Goal: Find specific page/section: Find specific page/section

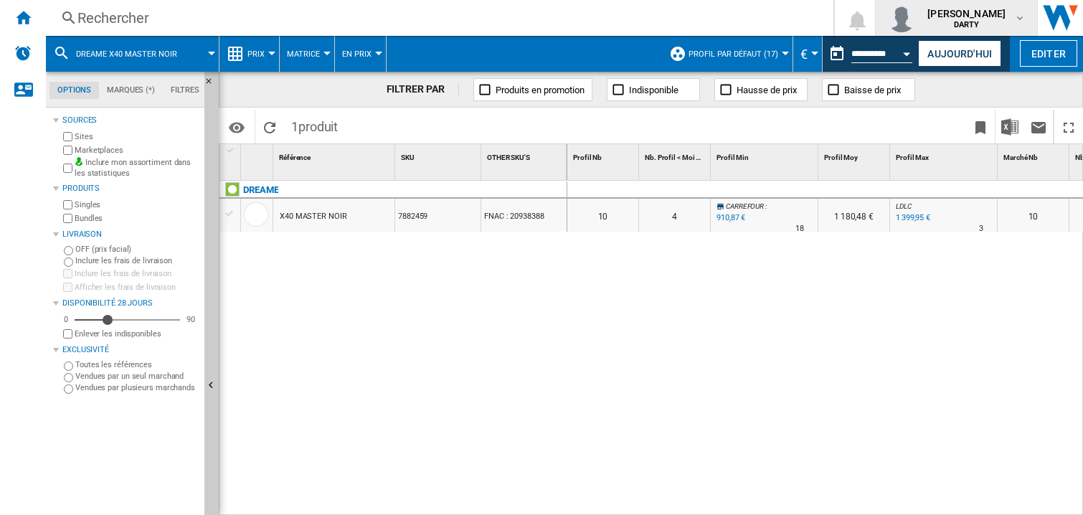
click at [927, 50] on button "Aujourd'hui" at bounding box center [959, 53] width 83 height 27
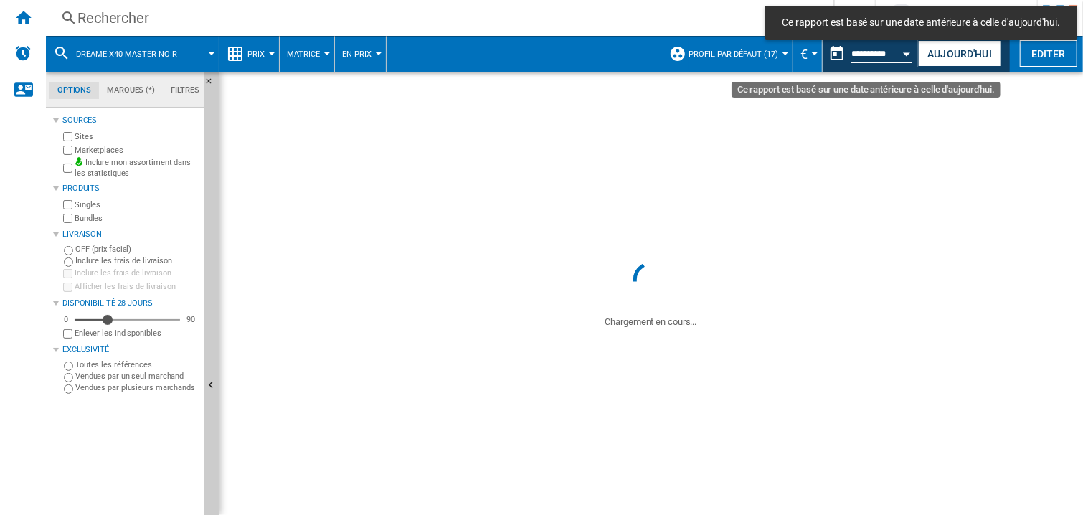
click at [906, 52] on div "Open calendar" at bounding box center [907, 54] width 7 height 4
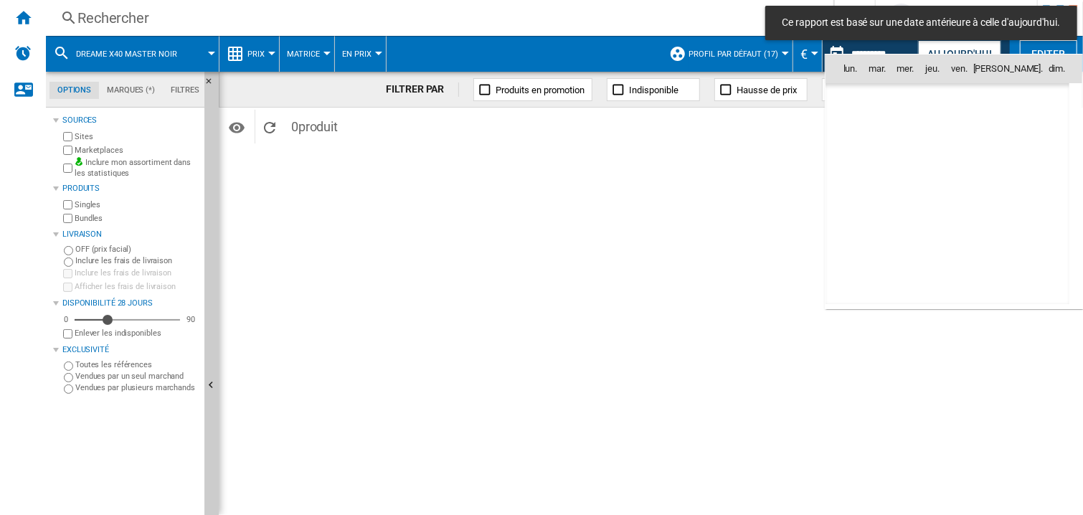
scroll to position [6841, 0]
click at [1005, 134] on span "9" at bounding box center [1010, 132] width 29 height 29
type input "**********"
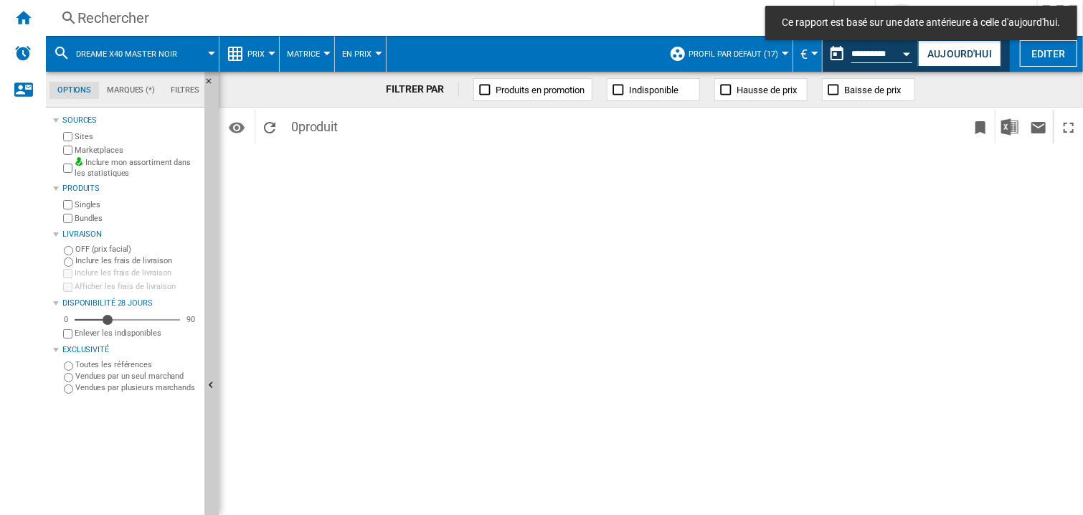
click at [111, 16] on div "Rechercher" at bounding box center [436, 18] width 719 height 20
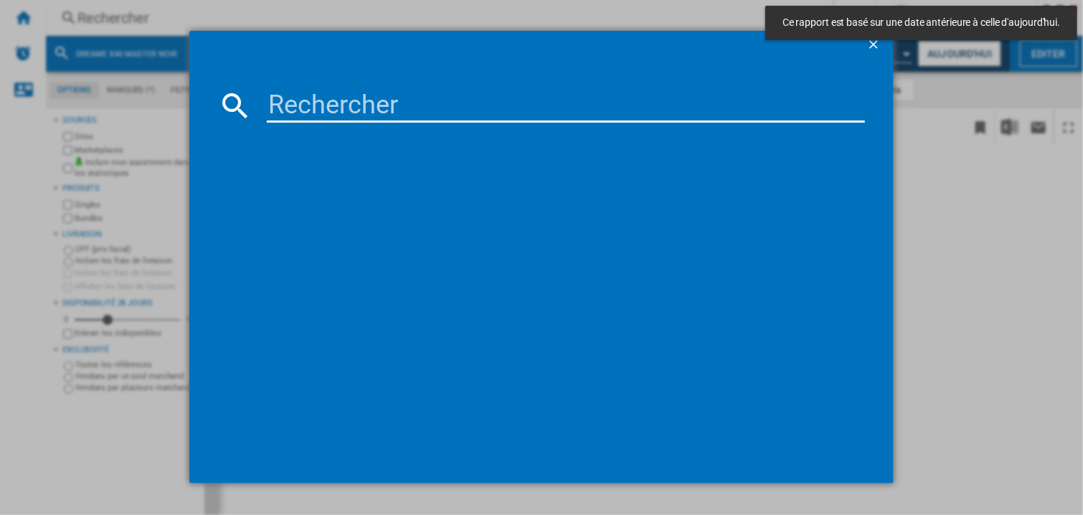
type input "7818920"
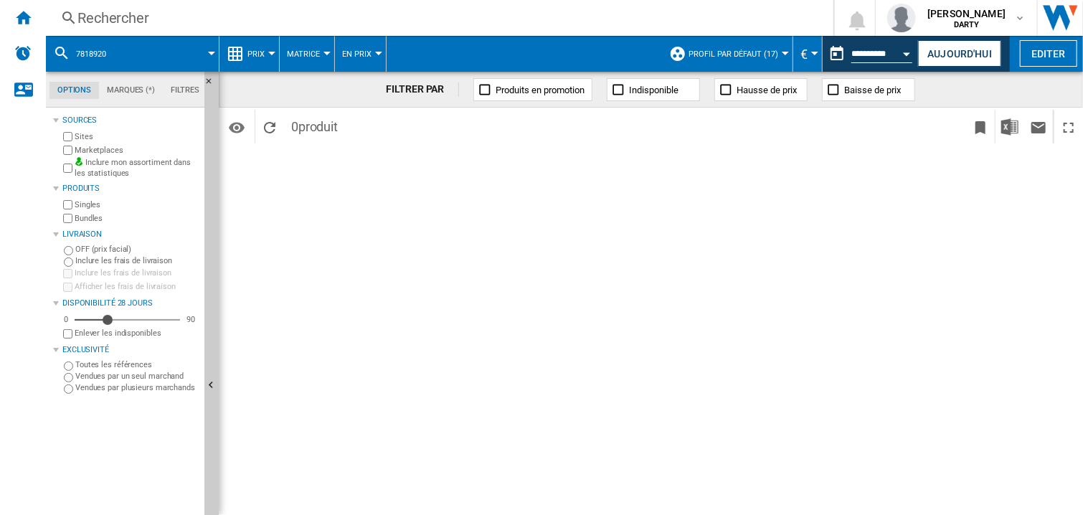
click at [734, 206] on div "FILTRER PAR Produits en promotion Indisponible Hausse de prix Baisse de prix Id…" at bounding box center [651, 293] width 864 height 443
drag, startPoint x: 616, startPoint y: 202, endPoint x: 615, endPoint y: 129, distance: 73.2
click at [616, 199] on div "FILTRER PAR Produits en promotion Indisponible Hausse de prix Baisse de prix Id…" at bounding box center [651, 293] width 864 height 443
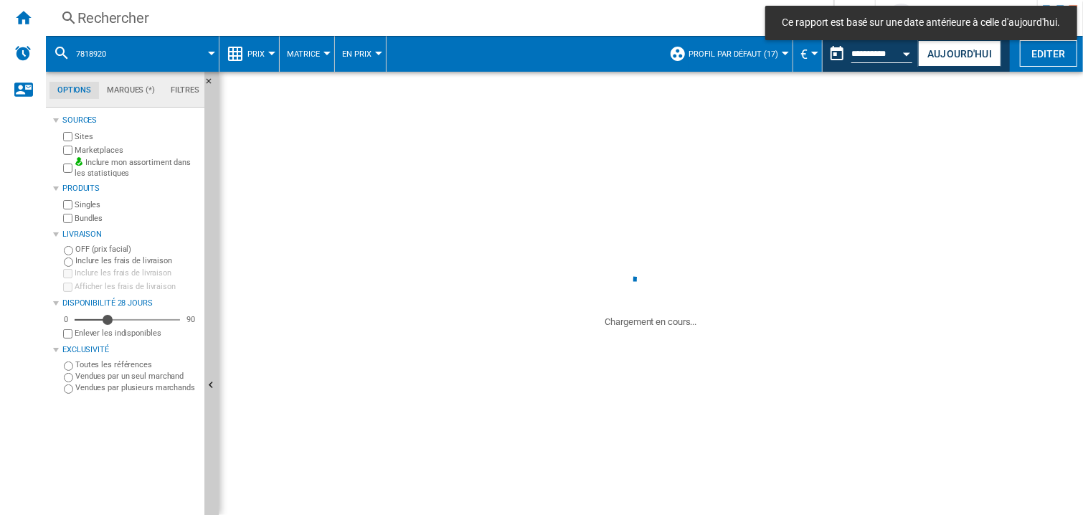
click at [105, 21] on div "Rechercher" at bounding box center [436, 18] width 719 height 20
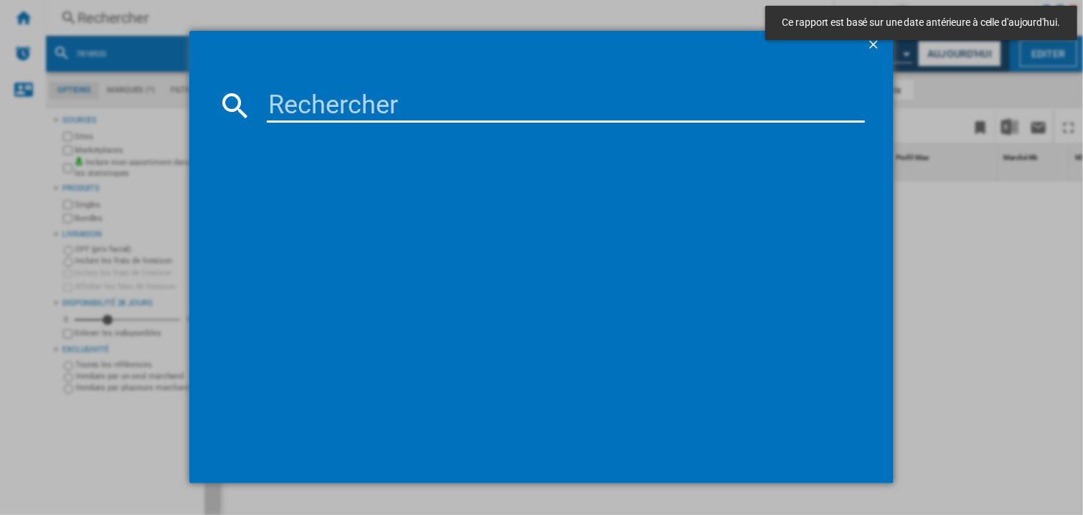
click at [290, 100] on input at bounding box center [566, 105] width 598 height 34
paste input "7818920"
type input "7818920"
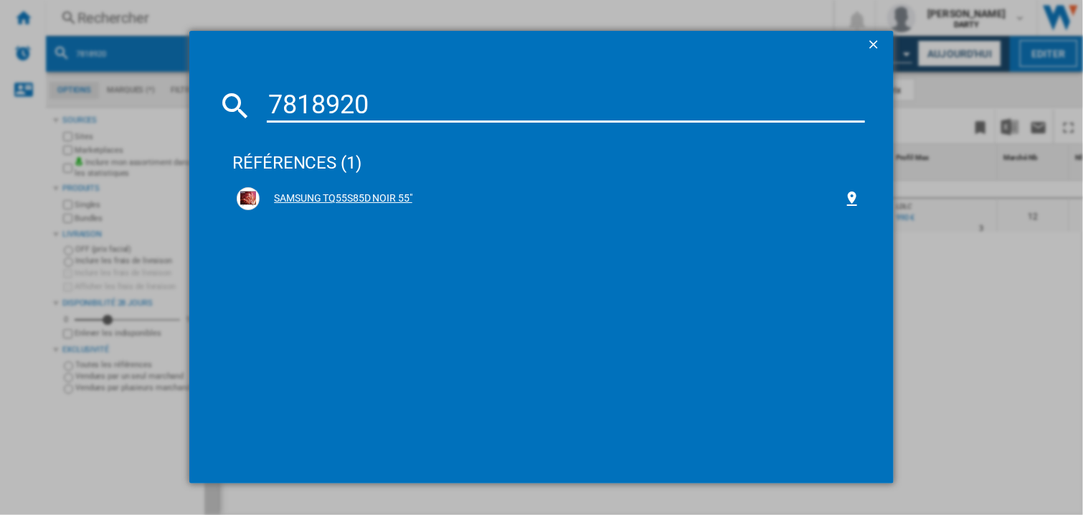
click at [317, 200] on div "SAMSUNG TQ55S85D NOIR 55"" at bounding box center [552, 198] width 584 height 14
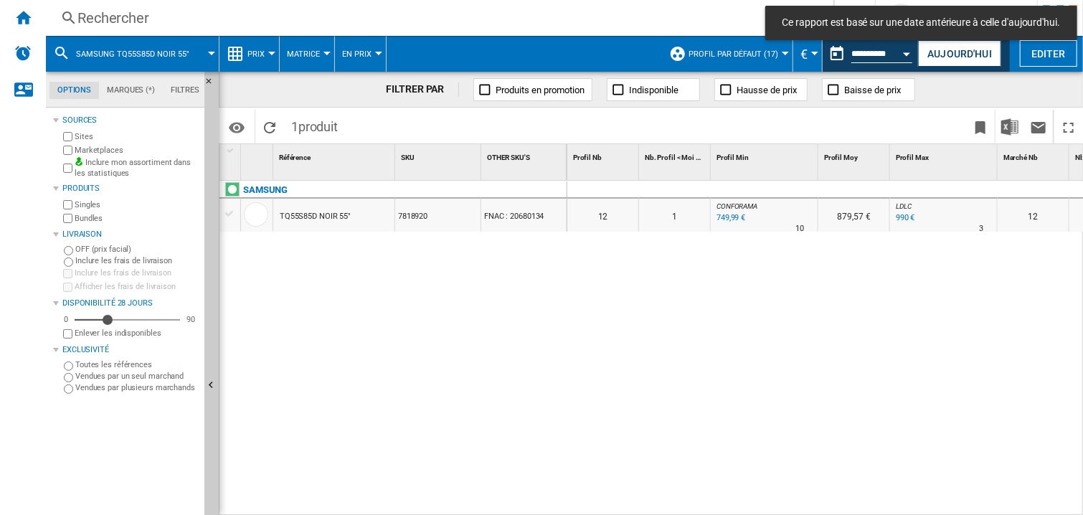
click at [700, 192] on div "0" at bounding box center [675, 189] width 72 height 17
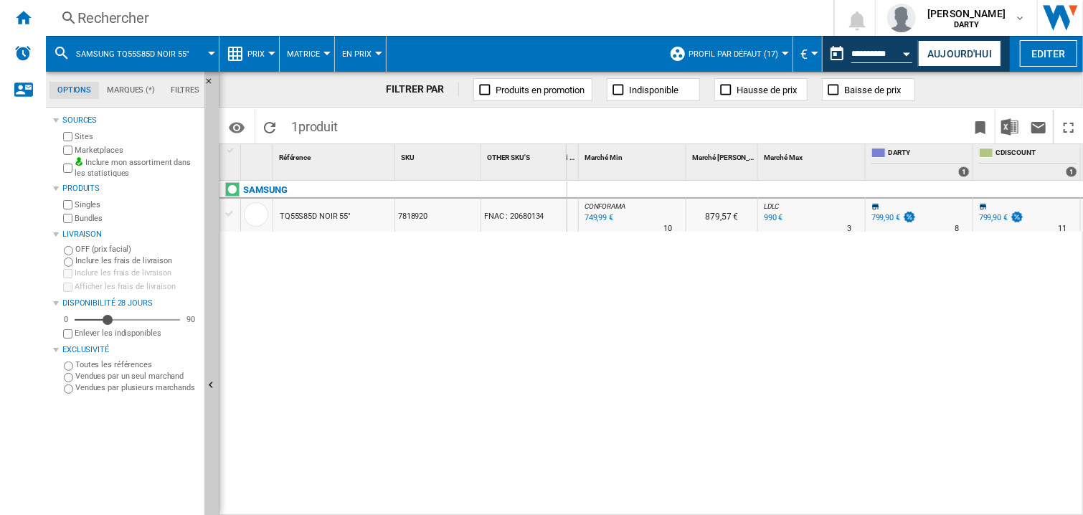
scroll to position [0, 670]
click at [944, 194] on div at bounding box center [920, 189] width 108 height 17
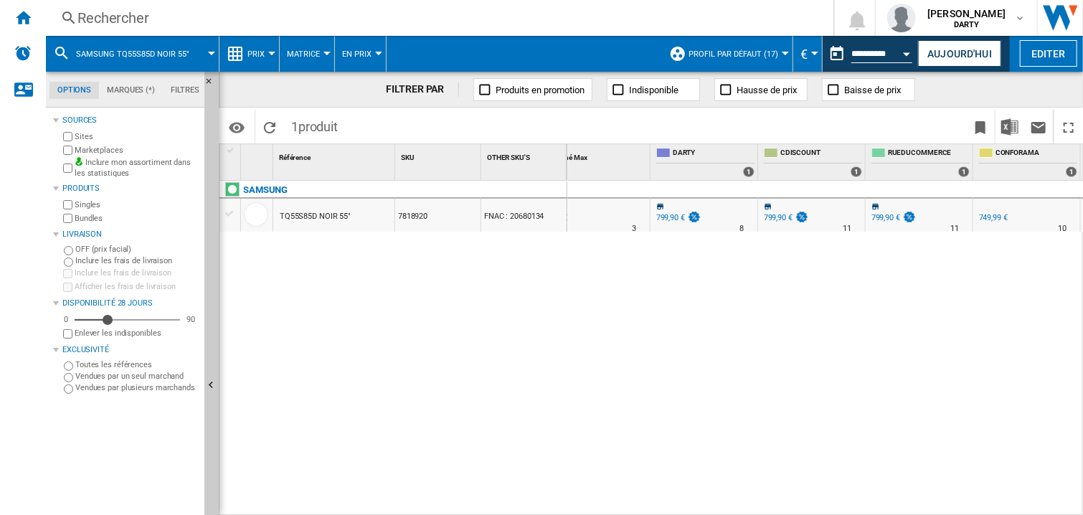
scroll to position [0, 885]
click at [860, 290] on div "0 0 0 0 12 1 CONFORAMA : -6.2 % 749,99 € % N/A 10 CONFORAMA : 879,57 € LDLC : +…" at bounding box center [825, 349] width 516 height 336
click at [112, 19] on div "Rechercher" at bounding box center [436, 18] width 719 height 20
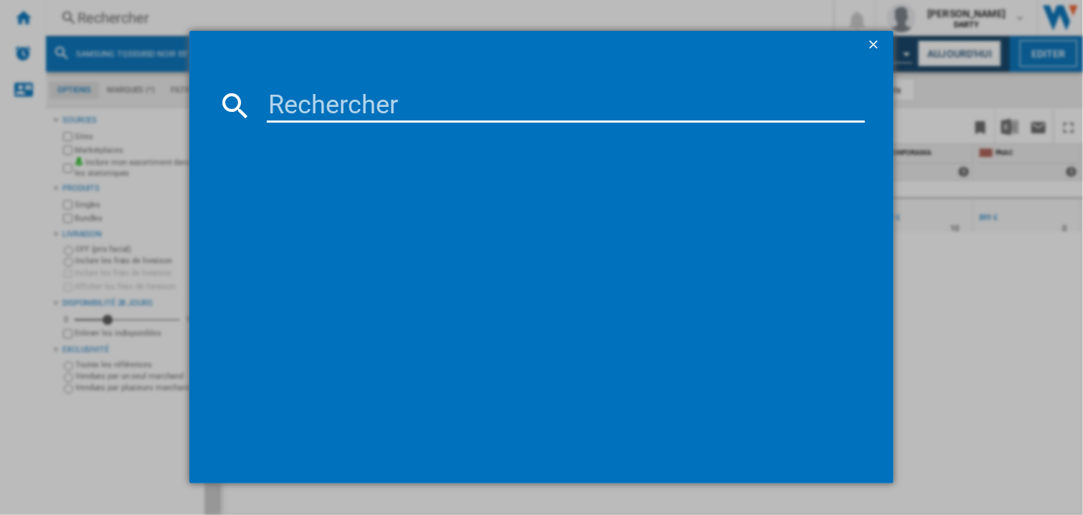
click at [222, 69] on md-dialog-content at bounding box center [541, 272] width 704 height 424
click at [297, 111] on input at bounding box center [566, 105] width 598 height 34
paste input "8006385"
type input "8006385"
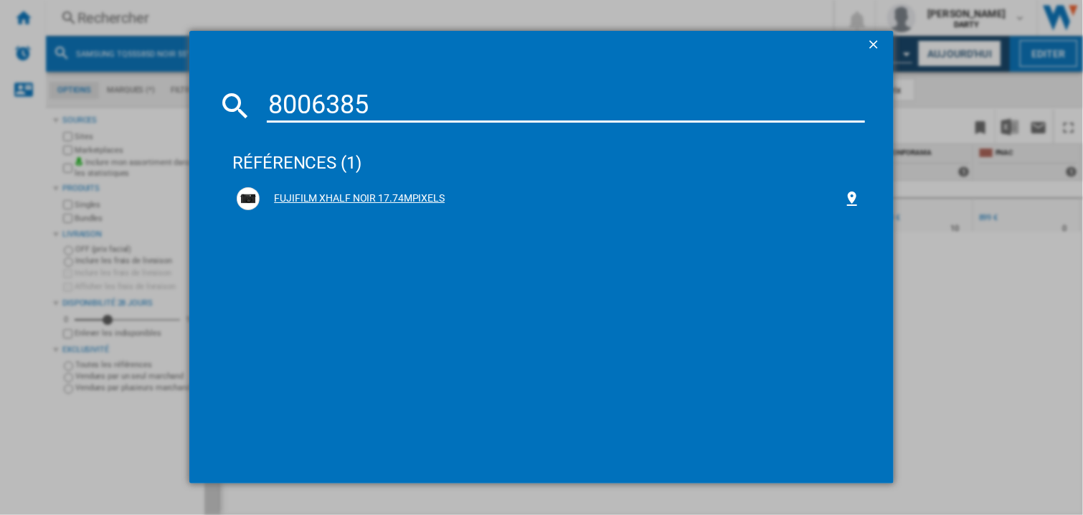
click at [355, 191] on div "FUJIFILM XHALF NOIR 17.74MPIXELS" at bounding box center [552, 198] width 584 height 14
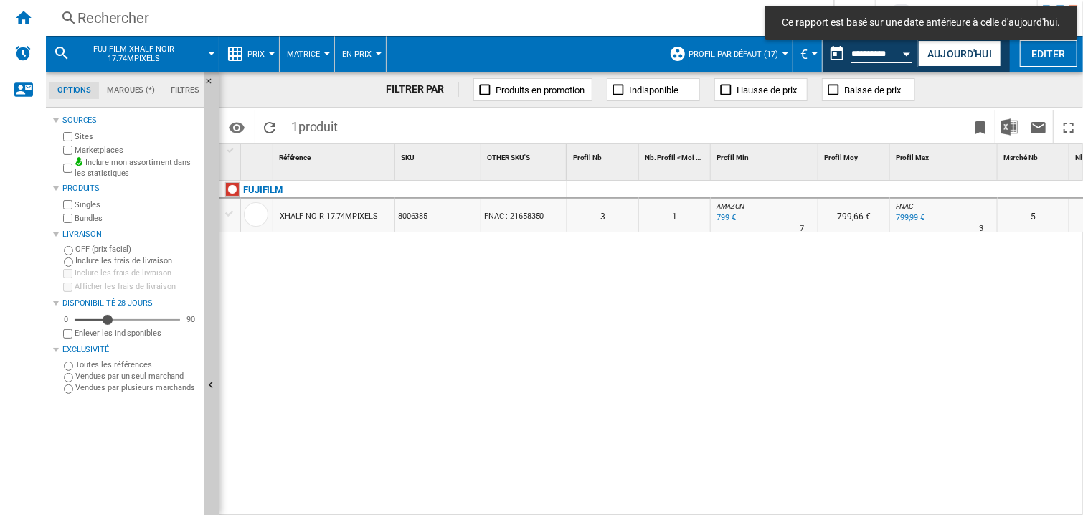
click at [894, 301] on div "0 0 0 0 3 1 AMAZON : -0.1 % 799 € % N/A 7 AMAZON : 799,66 € FNAC : 0.0 % 799,99…" at bounding box center [825, 349] width 516 height 336
click at [914, 191] on div at bounding box center [944, 189] width 108 height 17
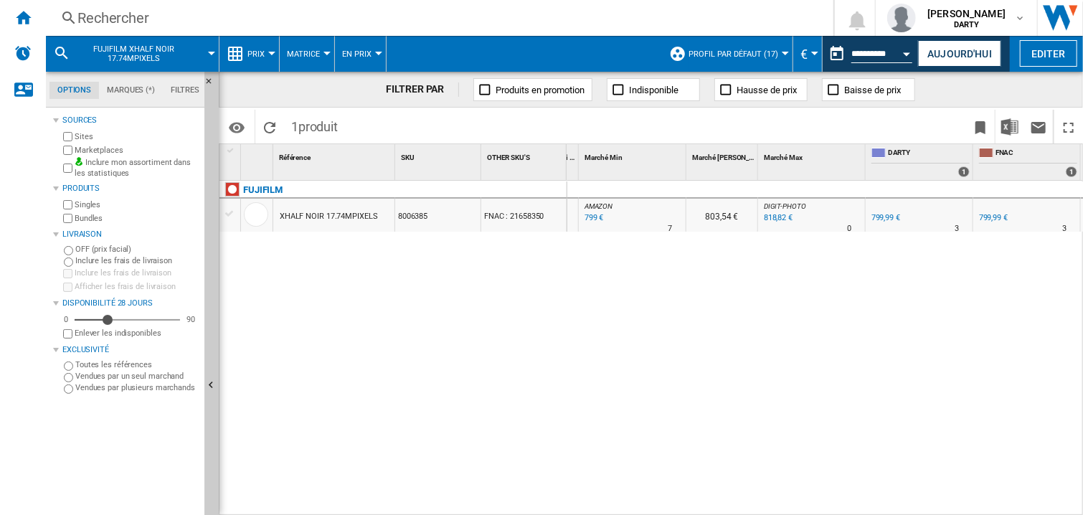
click at [110, 27] on div "Rechercher" at bounding box center [436, 18] width 719 height 20
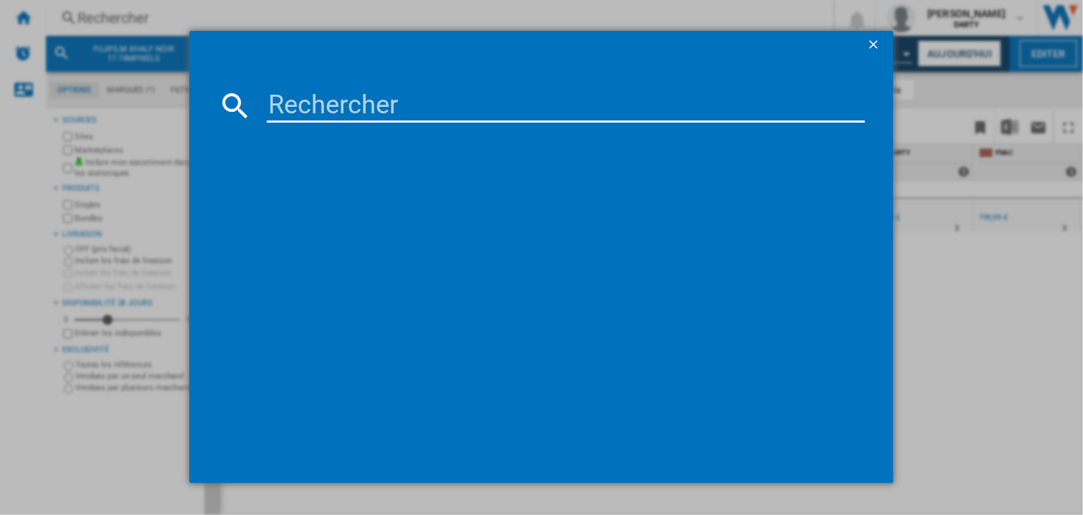
click at [947, 278] on div at bounding box center [541, 257] width 1083 height 514
click at [869, 34] on button "button" at bounding box center [875, 45] width 29 height 29
